Goal: Transaction & Acquisition: Book appointment/travel/reservation

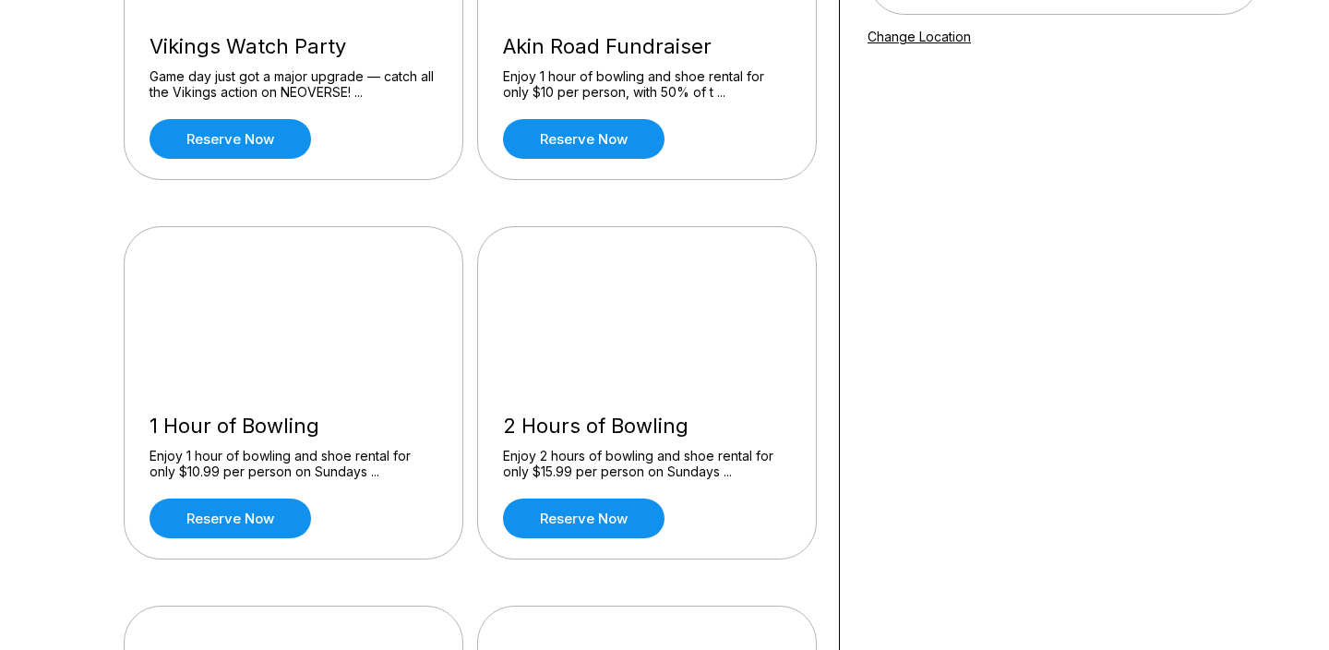
scroll to position [409, 0]
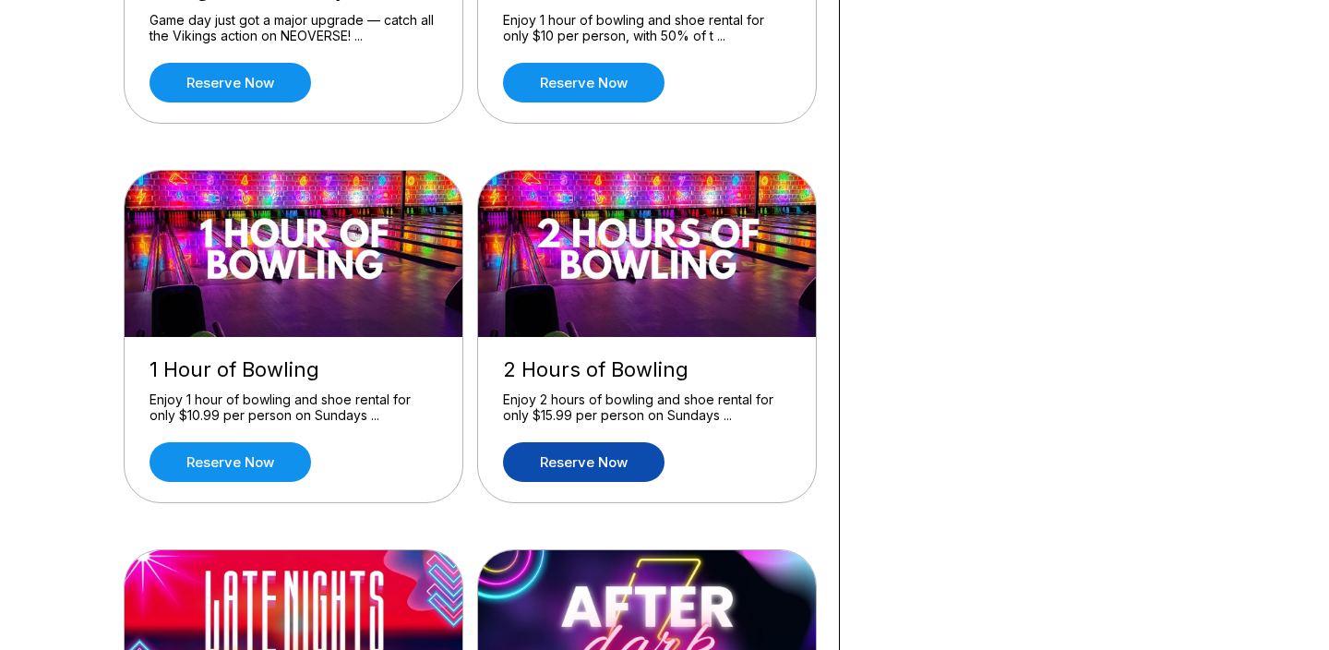
click at [608, 465] on link "Reserve now" at bounding box center [583, 462] width 161 height 40
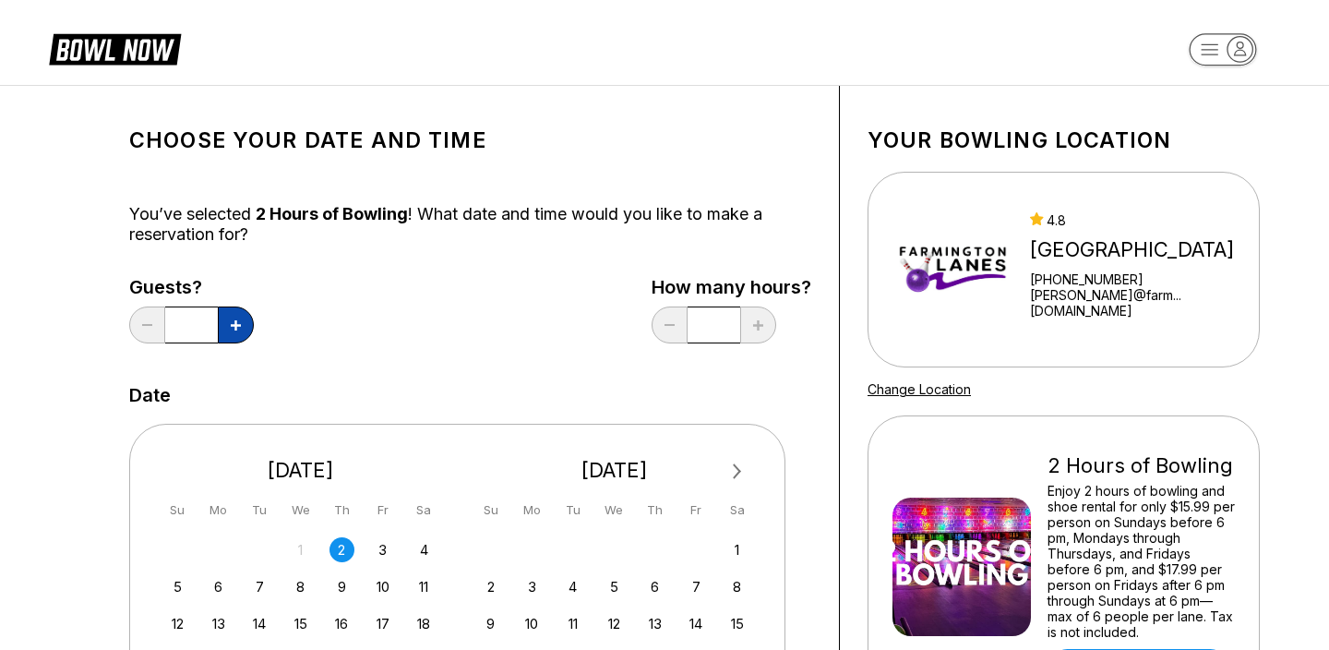
click at [237, 319] on button at bounding box center [236, 324] width 36 height 37
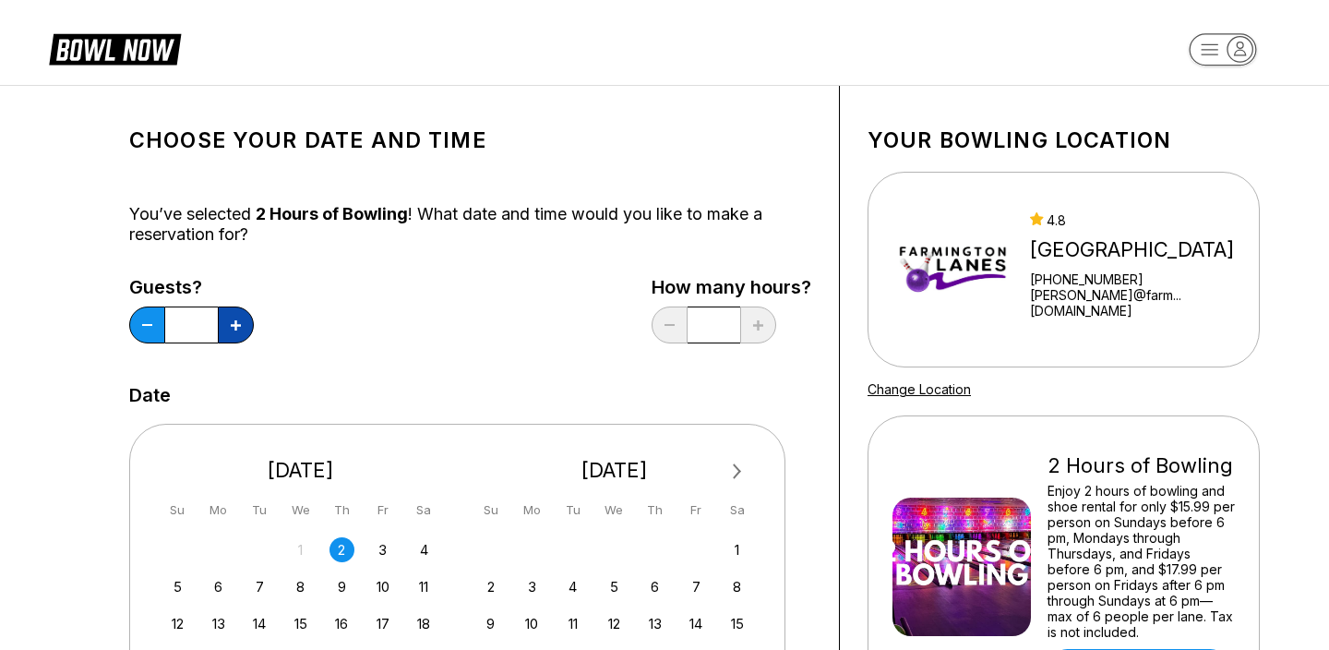
click at [237, 319] on button at bounding box center [236, 324] width 36 height 37
type input "**"
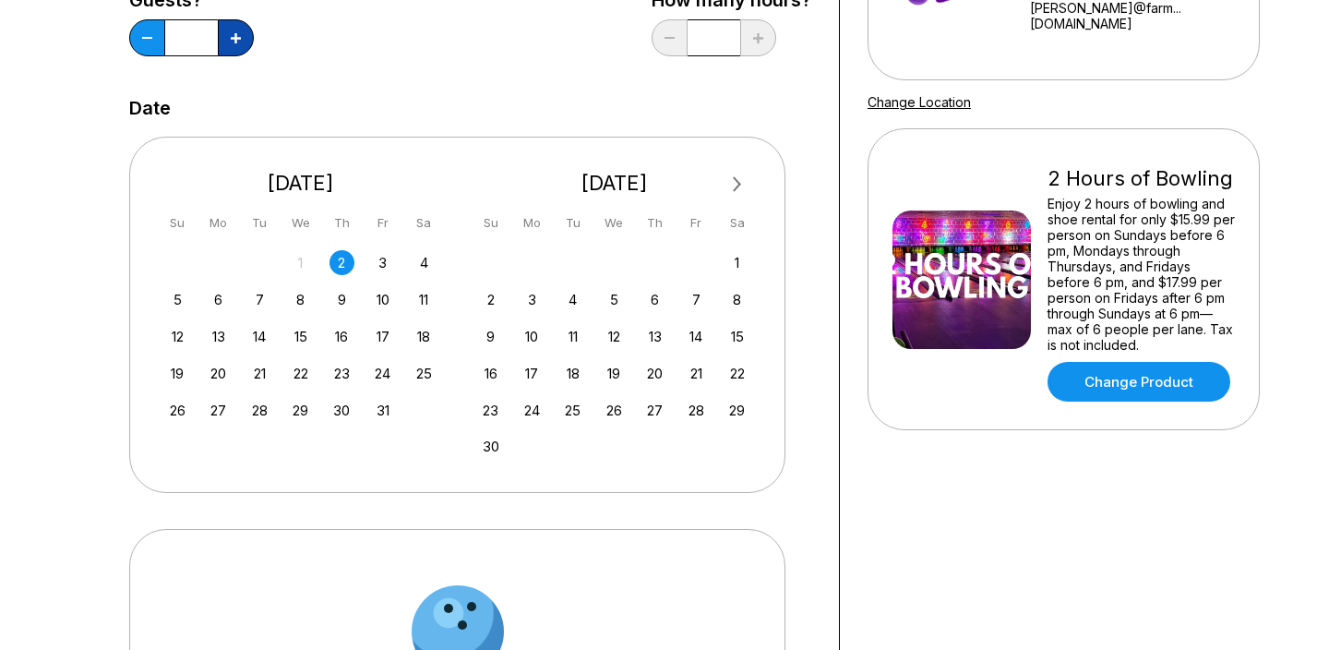
scroll to position [312, 0]
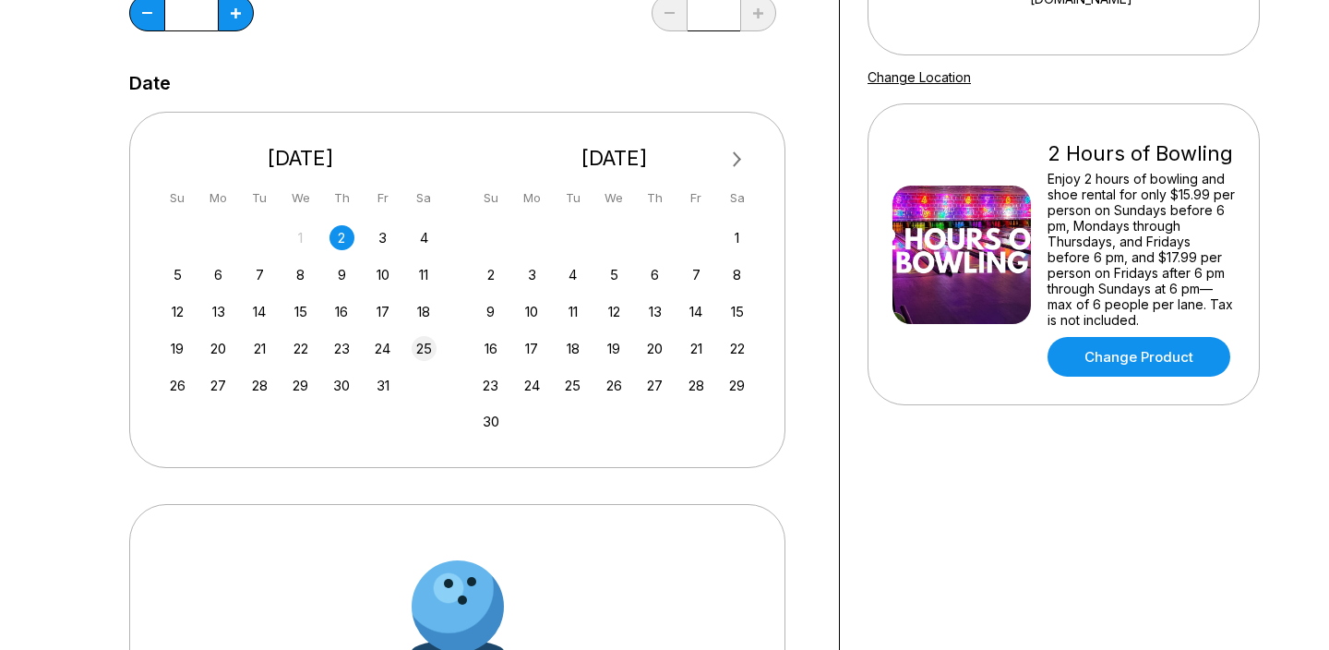
click at [417, 346] on div "25" at bounding box center [424, 348] width 25 height 25
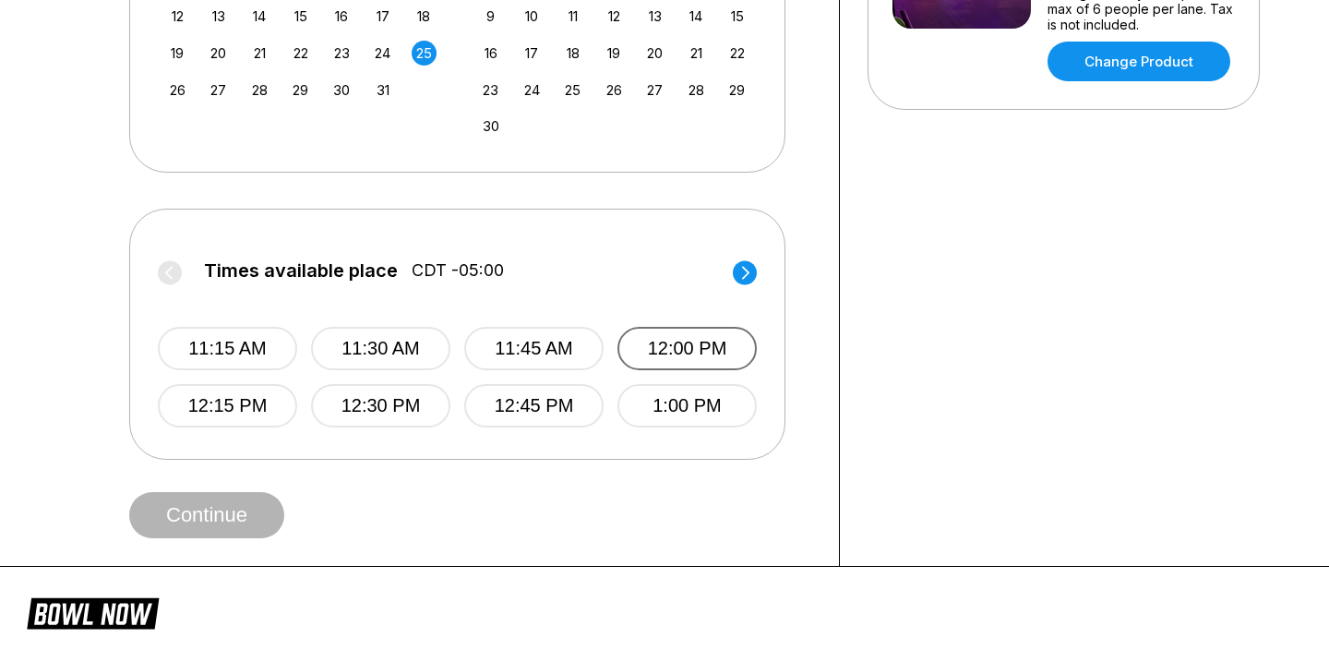
scroll to position [610, 0]
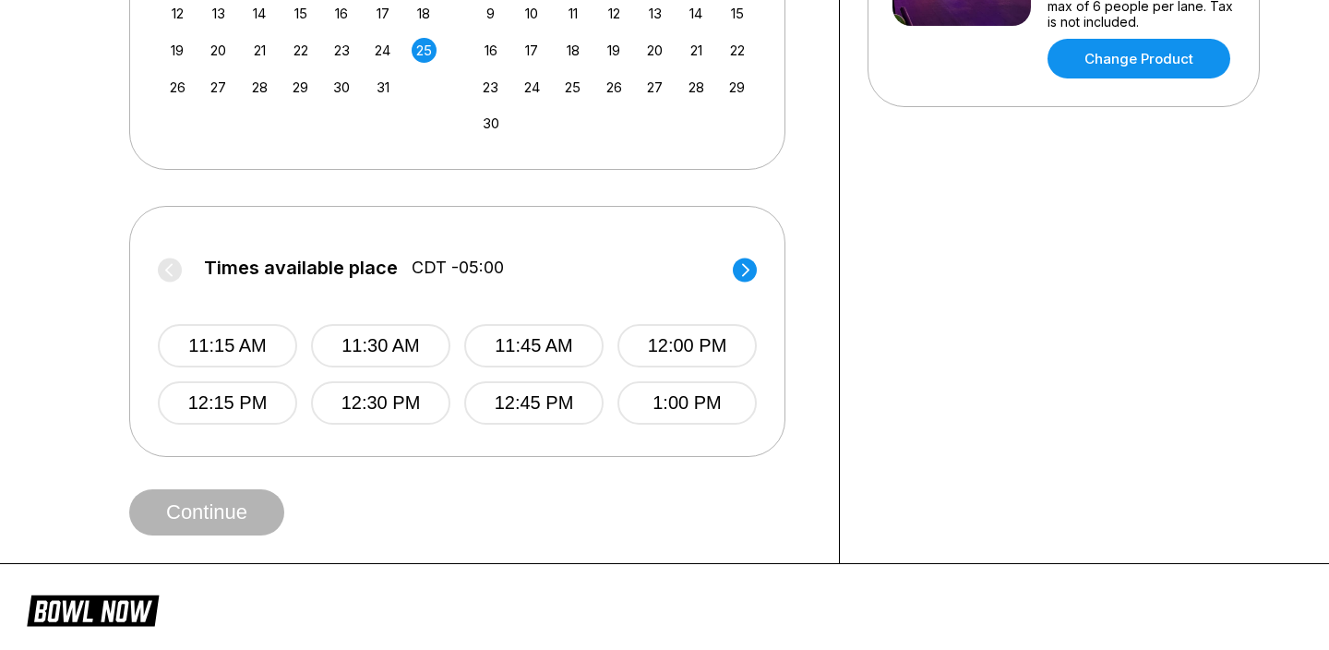
click at [743, 272] on circle at bounding box center [745, 269] width 24 height 24
click at [698, 400] on button "3:00 PM" at bounding box center [686, 402] width 139 height 43
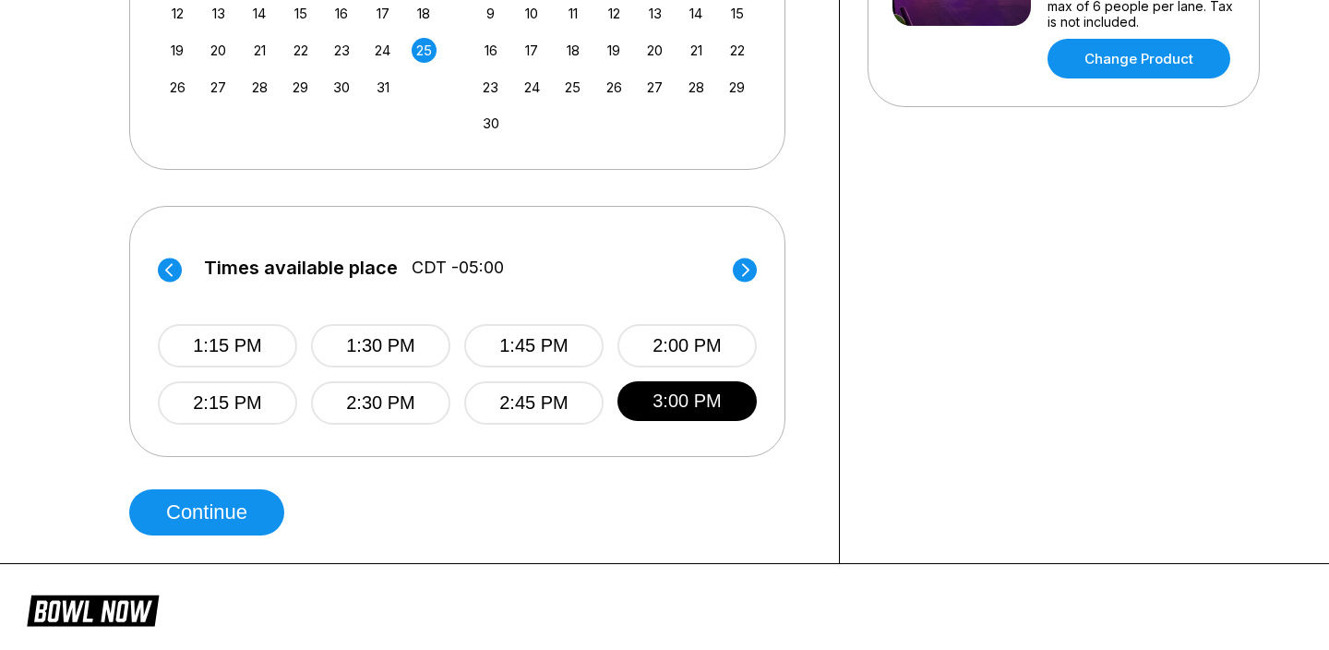
click at [737, 268] on circle at bounding box center [745, 269] width 24 height 24
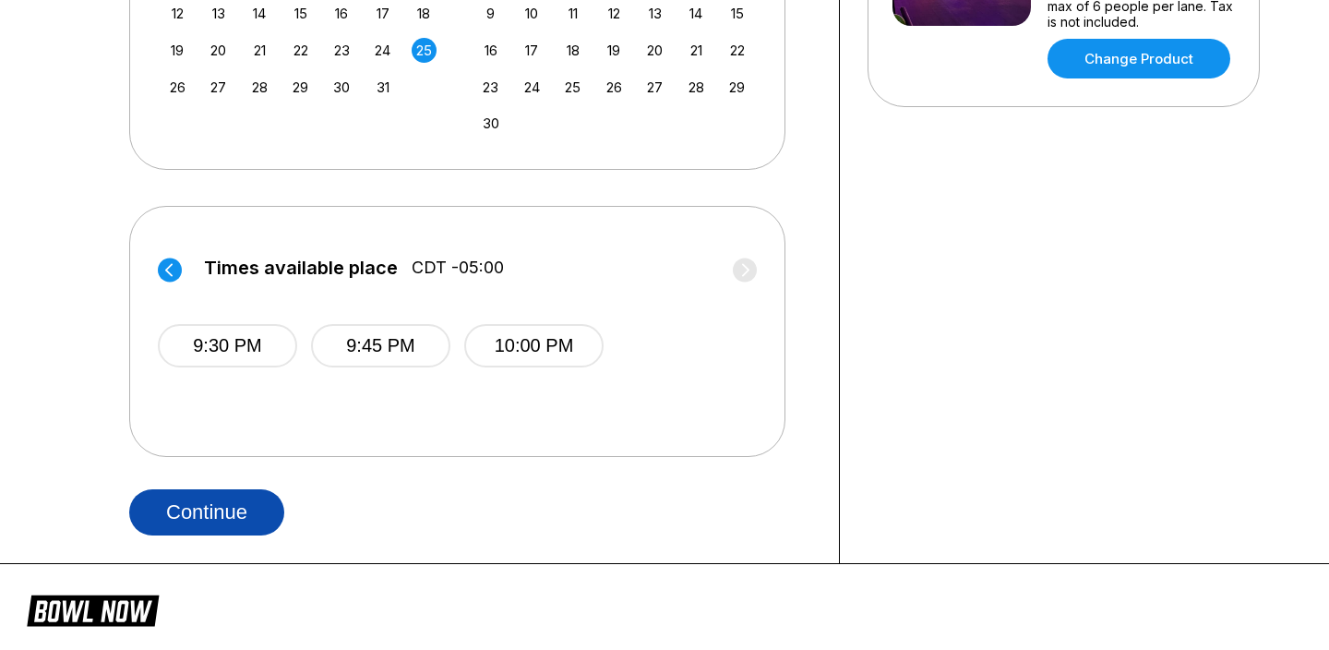
click at [214, 506] on button "Continue" at bounding box center [206, 512] width 155 height 46
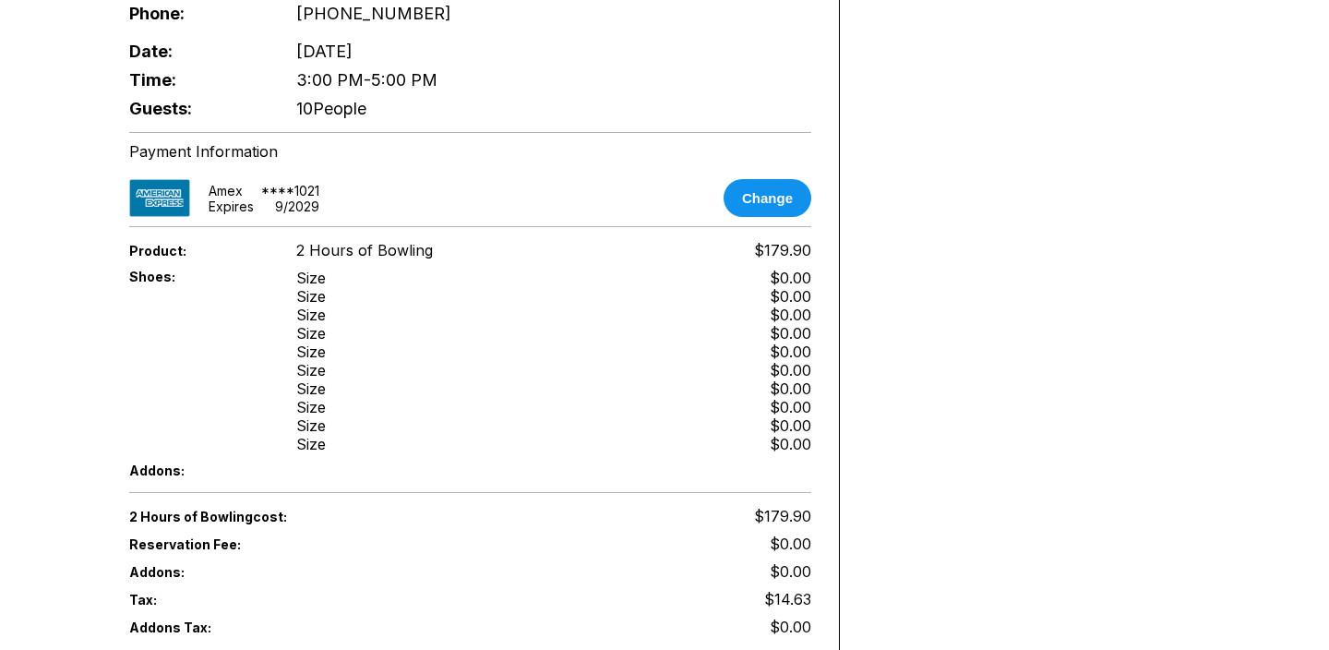
scroll to position [818, 0]
